Goal: Transaction & Acquisition: Purchase product/service

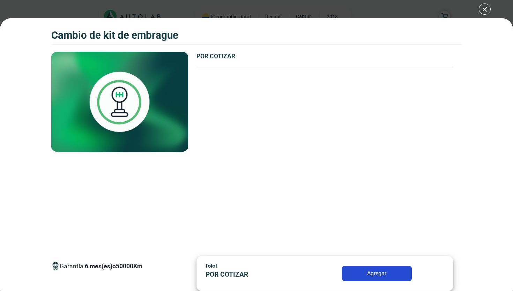
click at [124, 97] on img at bounding box center [119, 102] width 137 height 100
click at [213, 57] on p "POR COTIZAR" at bounding box center [324, 56] width 257 height 9
click at [382, 275] on button "Agregar" at bounding box center [377, 273] width 70 height 15
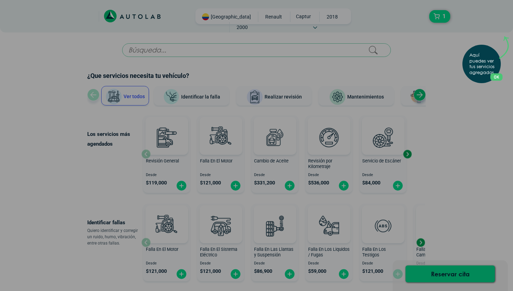
click at [496, 76] on button "OK" at bounding box center [496, 76] width 12 height 7
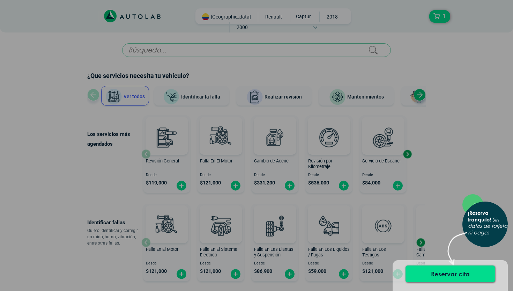
click at [456, 183] on div "× ¡Reserva tranquilo! Sin datos de tarjeta ni pagos" at bounding box center [256, 145] width 513 height 291
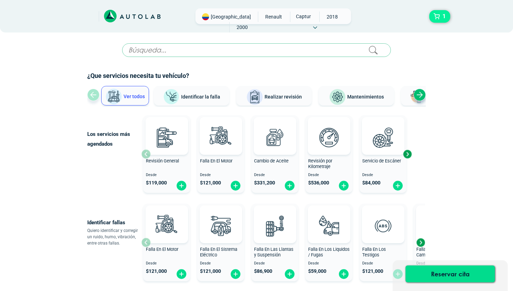
click at [434, 12] on button "1" at bounding box center [439, 16] width 21 height 13
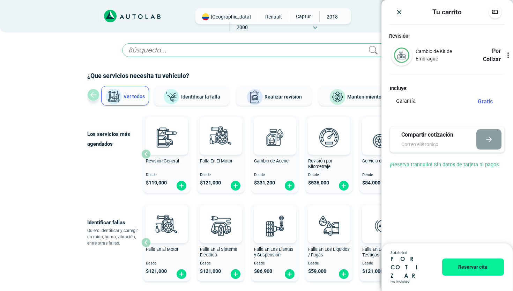
click at [358, 61] on div "Launch demo modal" at bounding box center [256, 52] width 269 height 19
click at [400, 12] on img "Close" at bounding box center [399, 12] width 7 height 7
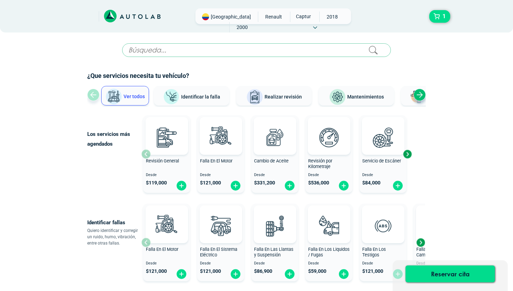
click at [240, 49] on input "text" at bounding box center [256, 50] width 269 height 14
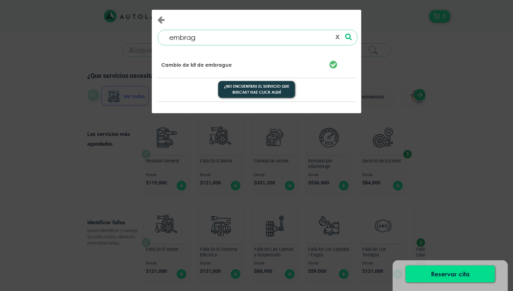
type input "embrag"
drag, startPoint x: 240, startPoint y: 49, endPoint x: 206, endPoint y: 65, distance: 37.3
click at [206, 65] on p "Cambio de kit de embrague" at bounding box center [196, 64] width 70 height 7
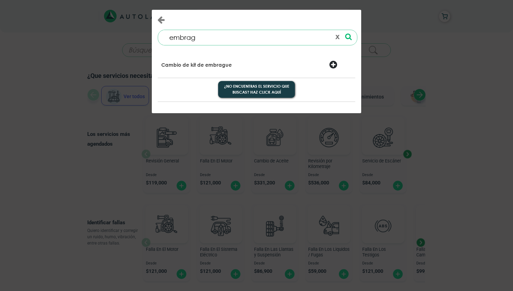
click at [330, 66] on div at bounding box center [341, 65] width 34 height 10
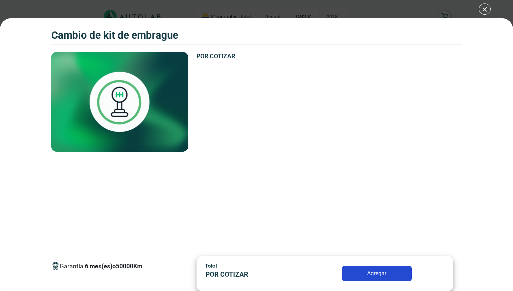
click at [488, 10] on div "CAMBIO DE KIT DE EMBRAGUE CAMBIO DE KIT DE EMBRAGUE Garantía 6 50000 Km" at bounding box center [256, 145] width 513 height 291
